Goal: Task Accomplishment & Management: Manage account settings

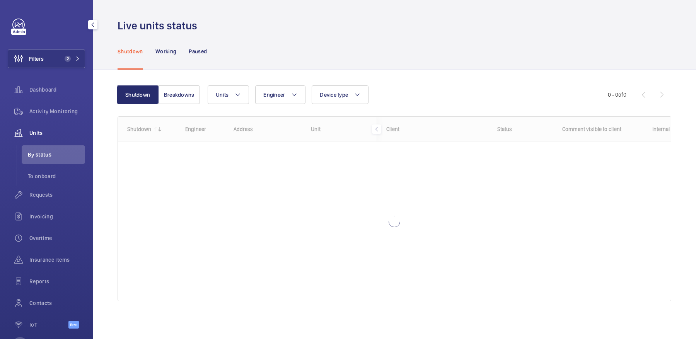
click at [64, 44] on div "Filters 2 Dashboard Activity Monitoring Units By status To onboard Requests Inv…" at bounding box center [46, 178] width 77 height 319
click at [65, 52] on button "Filters 2" at bounding box center [46, 59] width 77 height 19
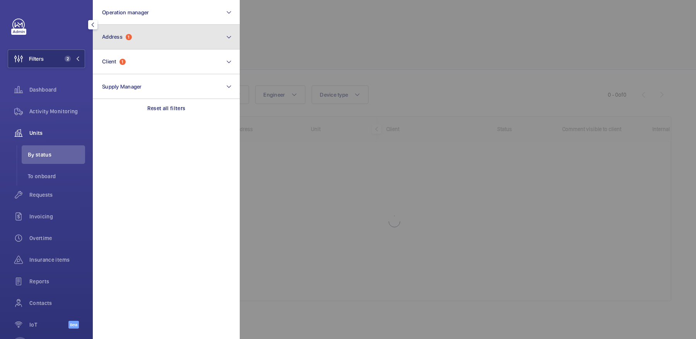
click at [134, 42] on button "Address 1" at bounding box center [166, 37] width 147 height 25
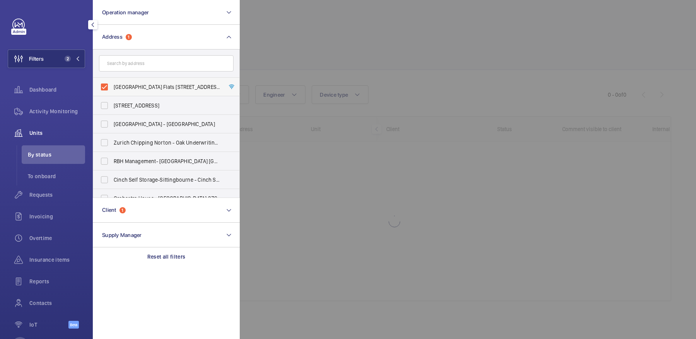
click at [138, 84] on span "[GEOGRAPHIC_DATA] Flats [STREET_ADDRESS]" at bounding box center [167, 87] width 106 height 8
click at [112, 84] on input "[GEOGRAPHIC_DATA] Flats [STREET_ADDRESS]" at bounding box center [104, 86] width 15 height 15
checkbox input "false"
click at [305, 66] on div at bounding box center [588, 169] width 696 height 339
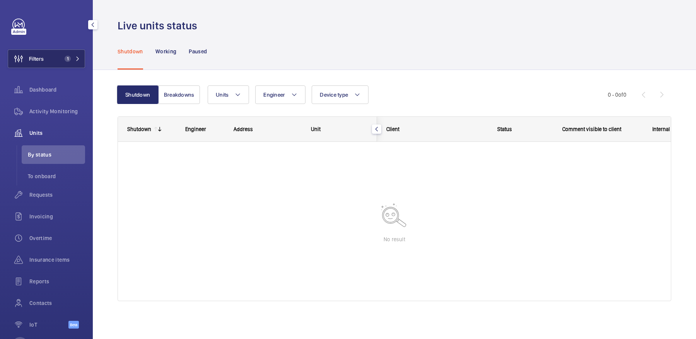
click at [63, 55] on button "Filters 1" at bounding box center [46, 59] width 77 height 19
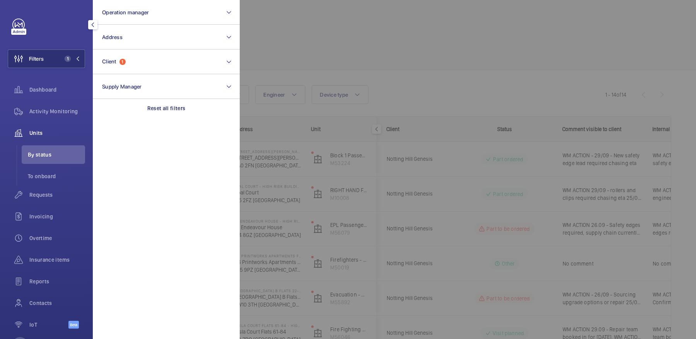
click at [260, 36] on div at bounding box center [588, 169] width 696 height 339
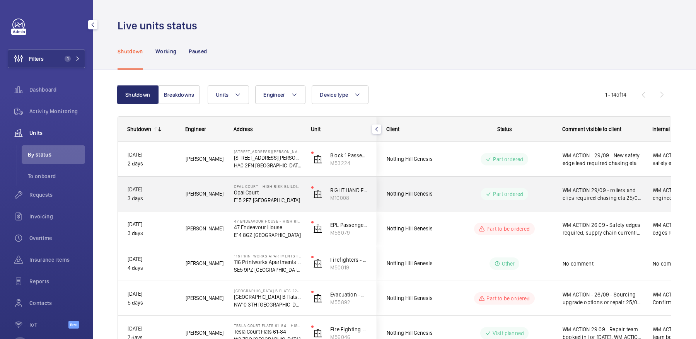
scroll to position [327, 0]
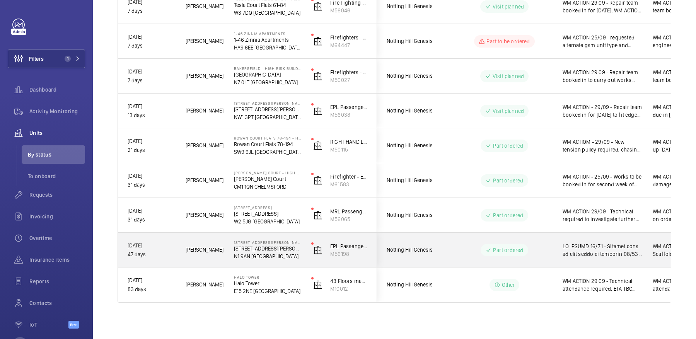
click at [581, 251] on span at bounding box center [603, 249] width 80 height 15
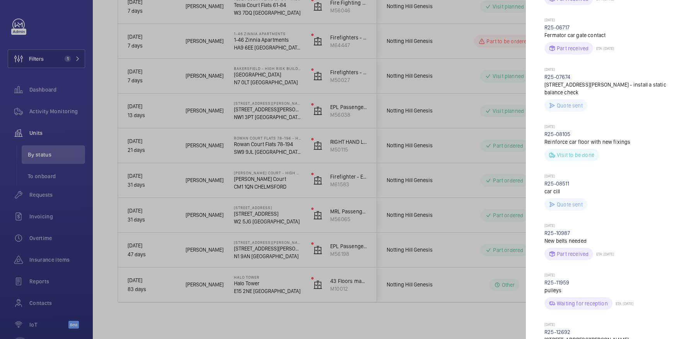
scroll to position [616, 0]
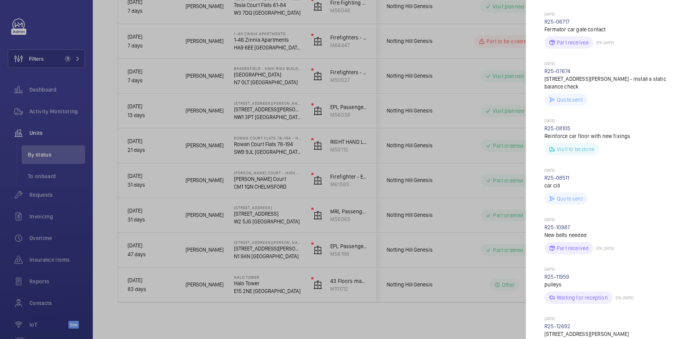
click at [435, 275] on div at bounding box center [348, 169] width 696 height 339
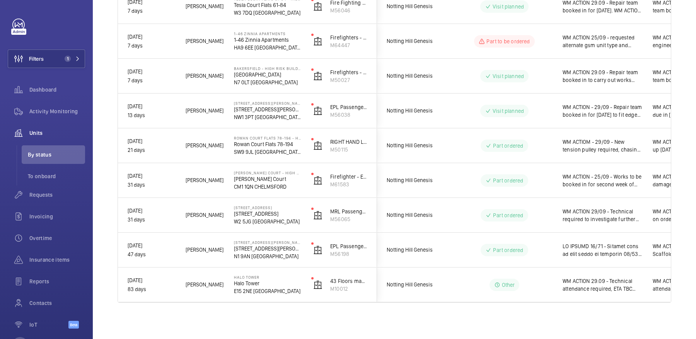
scroll to position [0, 0]
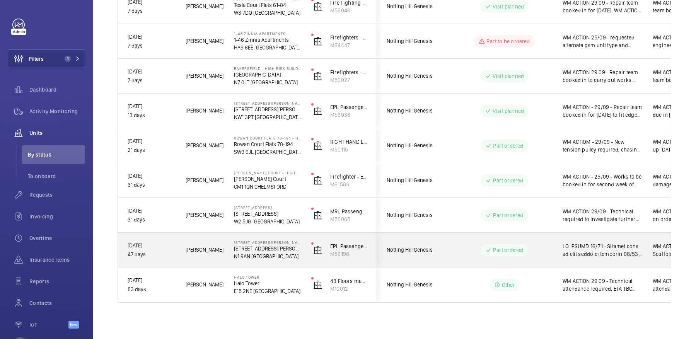
click at [564, 248] on span at bounding box center [603, 249] width 80 height 15
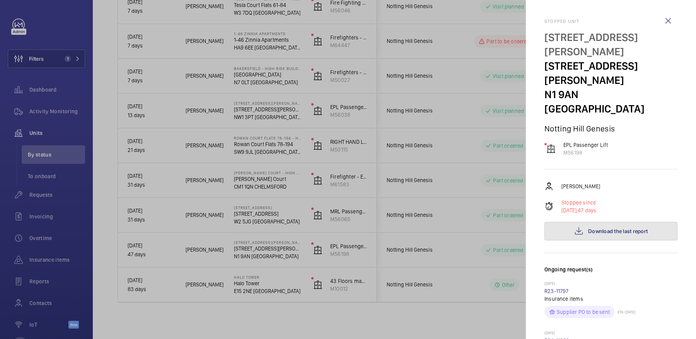
click at [613, 222] on button "Download the last report" at bounding box center [611, 231] width 133 height 19
click at [337, 163] on div at bounding box center [348, 169] width 696 height 339
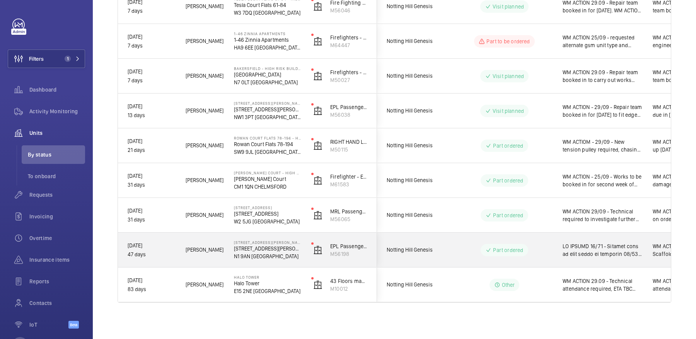
click at [472, 286] on wm-front-pills-cell "Other" at bounding box center [504, 285] width 96 height 12
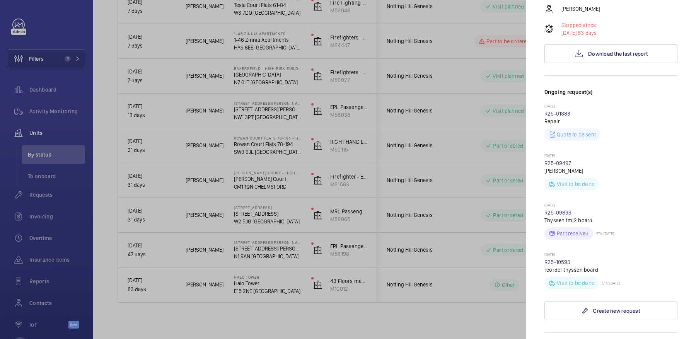
scroll to position [399, 0]
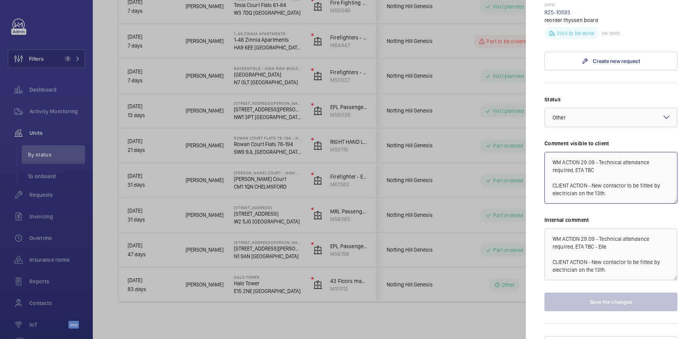
click at [583, 152] on textarea "WM ACTION 29.09 - Technical attendance required, ETA TBC CLIENT ACTION - New co…" at bounding box center [611, 178] width 133 height 52
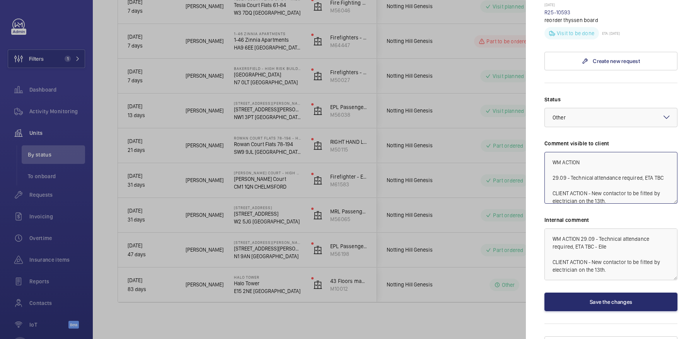
click at [598, 152] on textarea "WM ACTION 29.09 - Technical attendance required, ETA TBC CLIENT ACTION - New co…" at bounding box center [611, 178] width 133 height 52
type textarea "WM ACTION 30/09 - Specialist on site [DATE] 29.09 - Technical attendance requir…"
click at [609, 293] on button "Save the changes" at bounding box center [611, 302] width 133 height 19
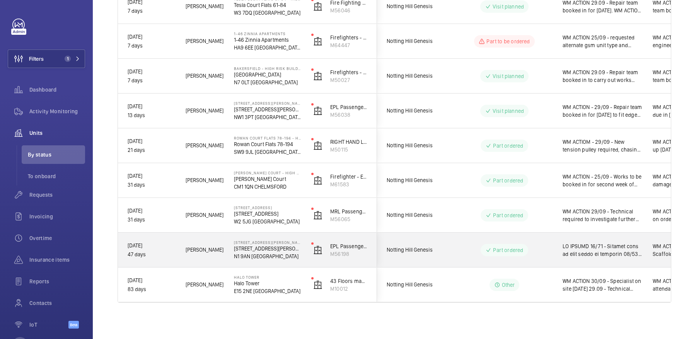
click at [589, 252] on span at bounding box center [603, 249] width 80 height 15
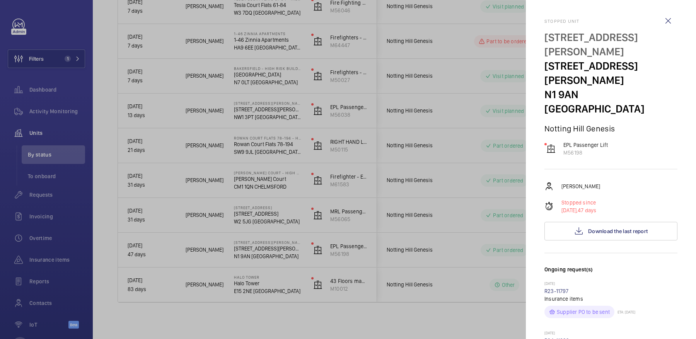
click at [348, 132] on div at bounding box center [348, 169] width 696 height 339
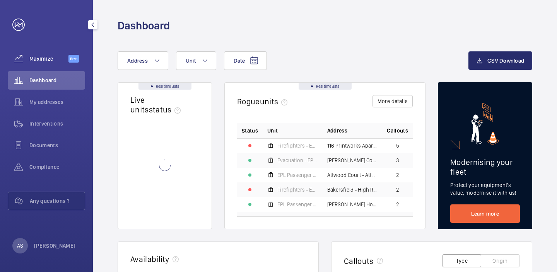
click at [43, 61] on span "Maximize" at bounding box center [48, 59] width 39 height 8
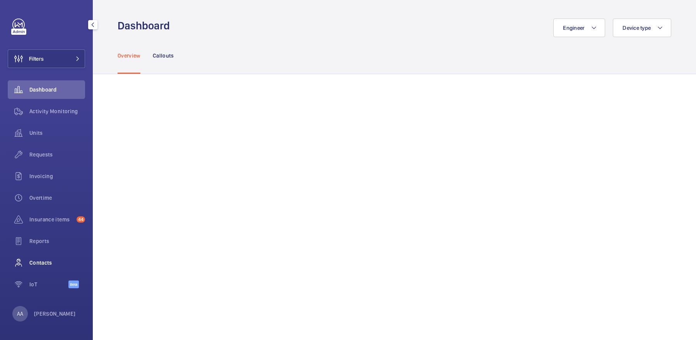
click at [53, 261] on span "Contacts" at bounding box center [57, 263] width 56 height 8
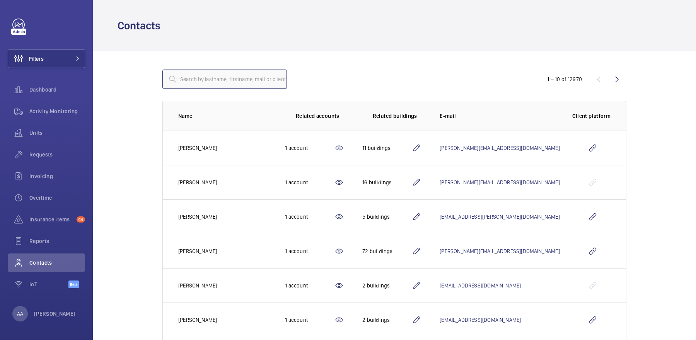
click at [235, 84] on input "text" at bounding box center [224, 79] width 125 height 19
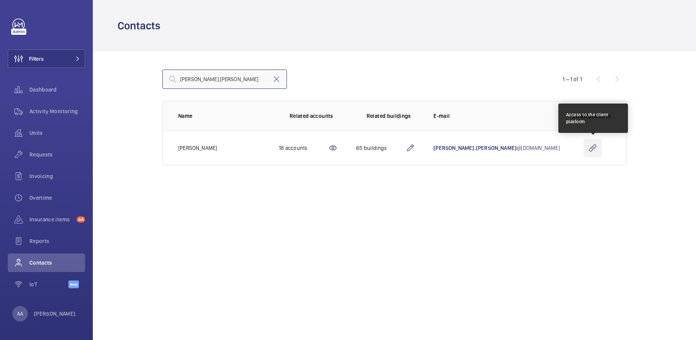
type input "andrew.watts"
click at [599, 146] on wm-front-icon-button at bounding box center [593, 148] width 19 height 19
